Goal: Understand process/instructions

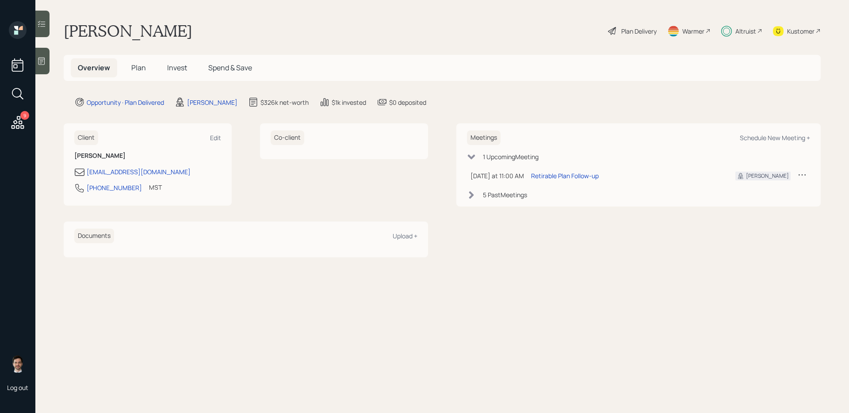
click at [138, 70] on span "Plan" at bounding box center [138, 68] width 15 height 10
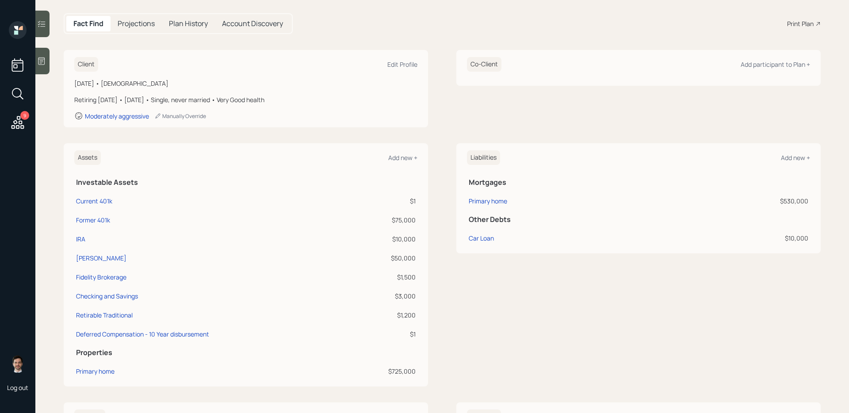
scroll to position [84, 0]
click at [440, 191] on div "Assets Add new + Investable Assets Current 401k $1 Former 401k $75,000 IRA $10,…" at bounding box center [442, 263] width 757 height 243
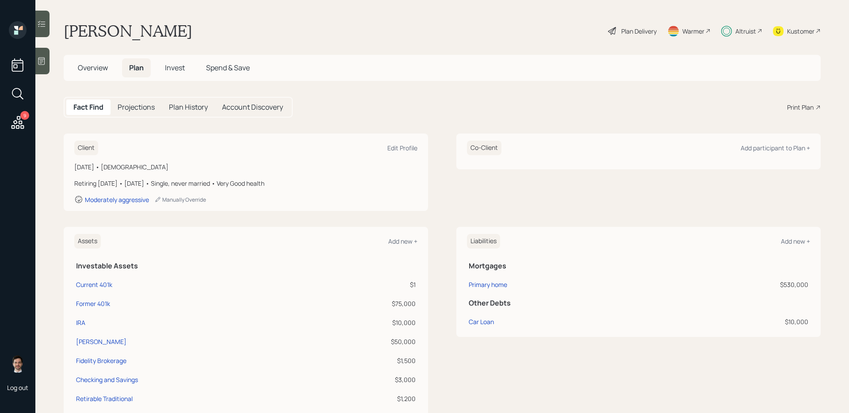
click at [629, 31] on div "Plan Delivery" at bounding box center [638, 31] width 35 height 9
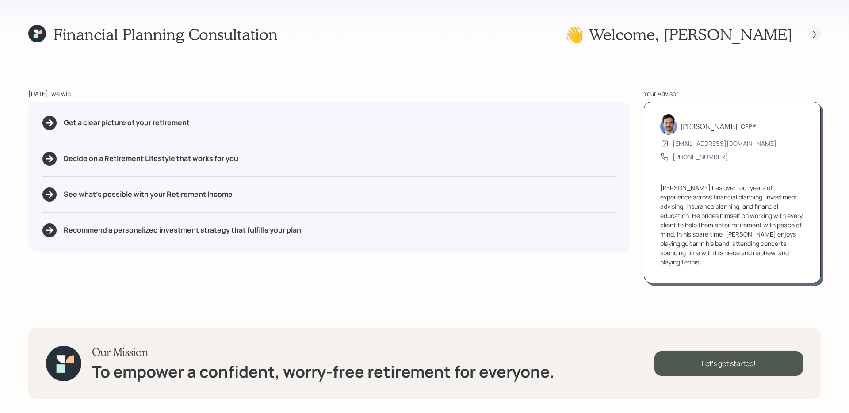
click at [813, 34] on icon at bounding box center [814, 34] width 9 height 9
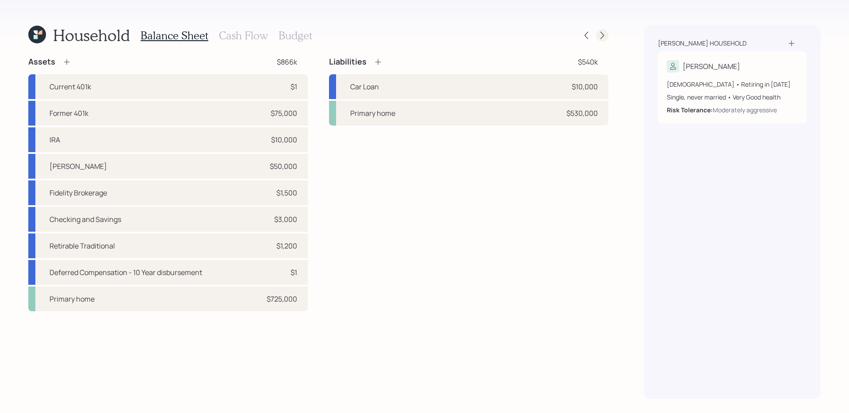
click at [604, 38] on icon at bounding box center [602, 35] width 9 height 9
